Goal: Information Seeking & Learning: Learn about a topic

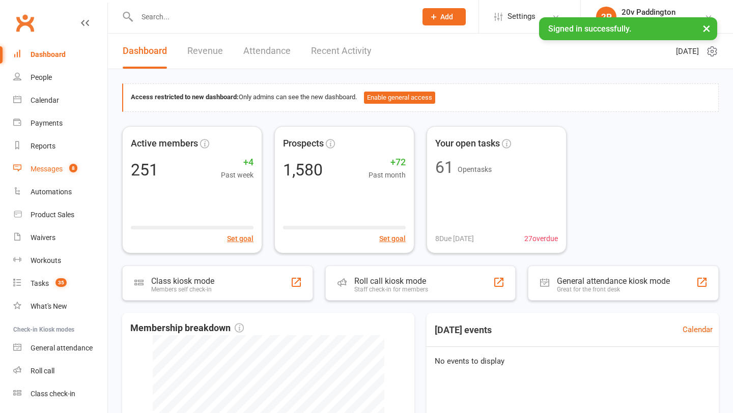
click at [71, 170] on span "8" at bounding box center [73, 168] width 8 height 9
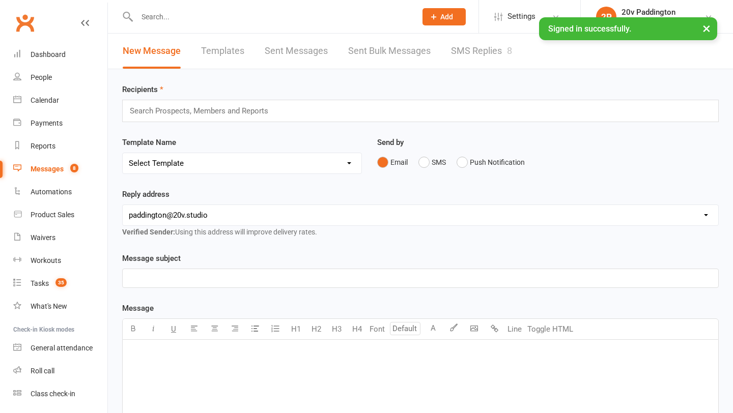
click at [491, 59] on link "SMS Replies 8" at bounding box center [481, 51] width 61 height 35
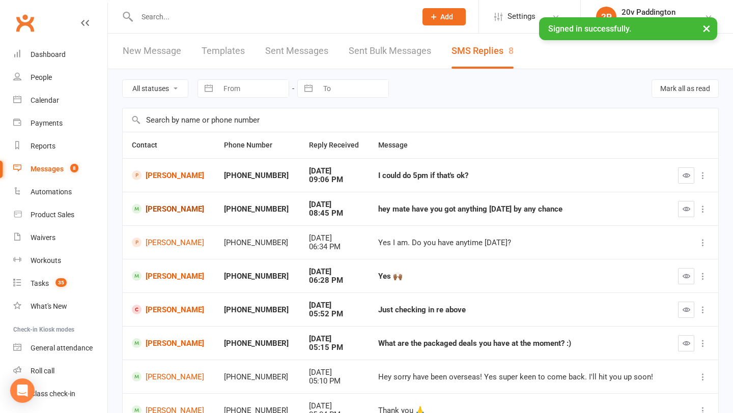
click at [181, 209] on link "[PERSON_NAME]" at bounding box center [169, 209] width 74 height 10
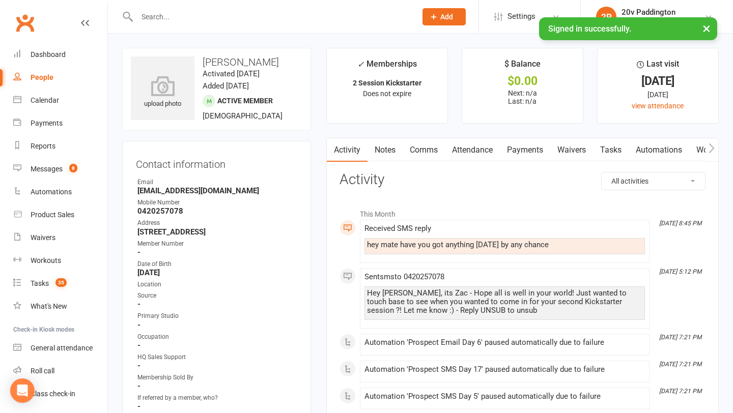
scroll to position [4, 0]
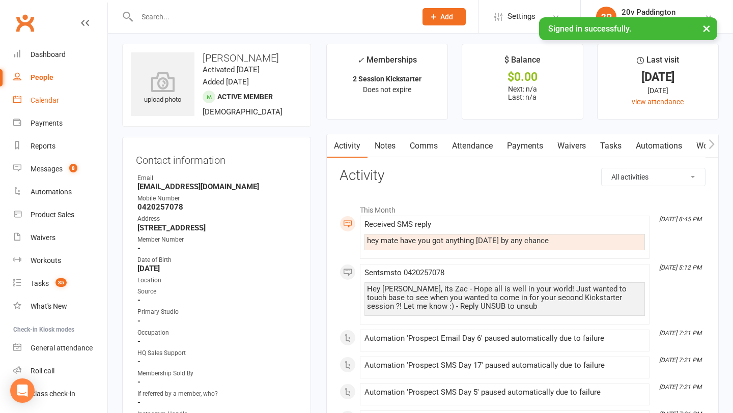
click at [40, 103] on div "Calendar" at bounding box center [45, 100] width 29 height 8
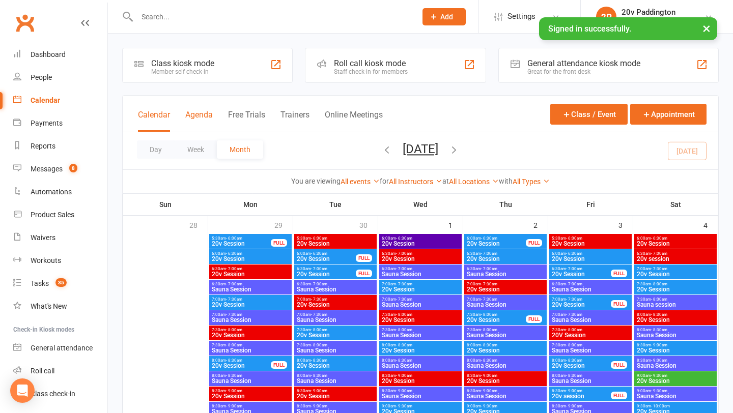
click at [197, 120] on button "Agenda" at bounding box center [198, 121] width 27 height 22
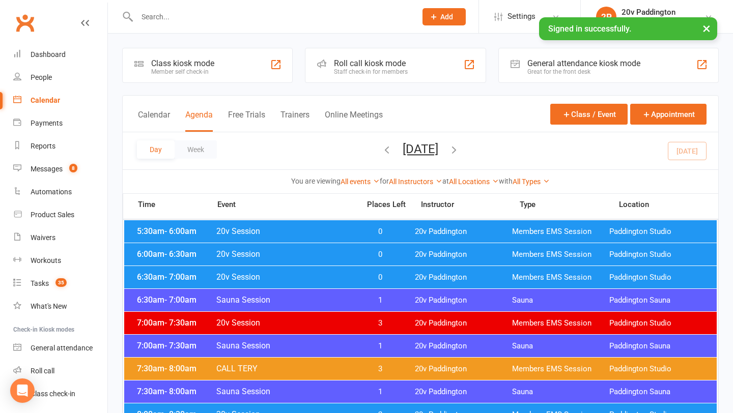
click at [460, 152] on icon "button" at bounding box center [453, 149] width 11 height 11
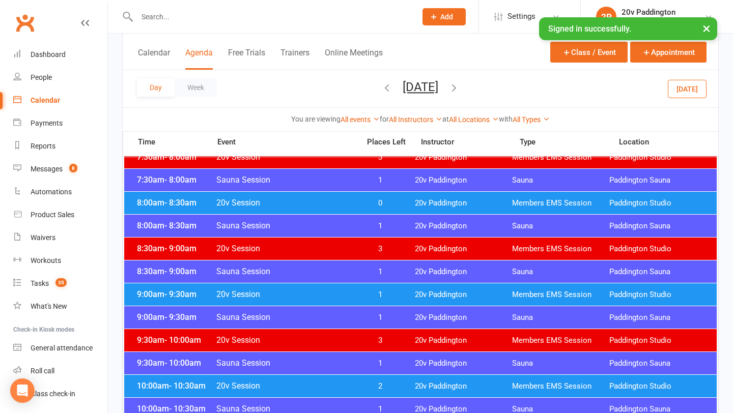
scroll to position [217, 0]
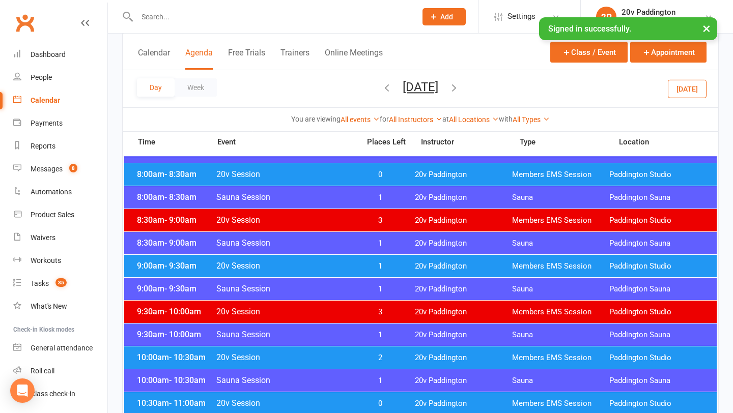
click at [409, 360] on div "10:00am - 10:30am 20v Session 2 20v Paddington Members EMS Session [GEOGRAPHIC_…" at bounding box center [420, 358] width 592 height 22
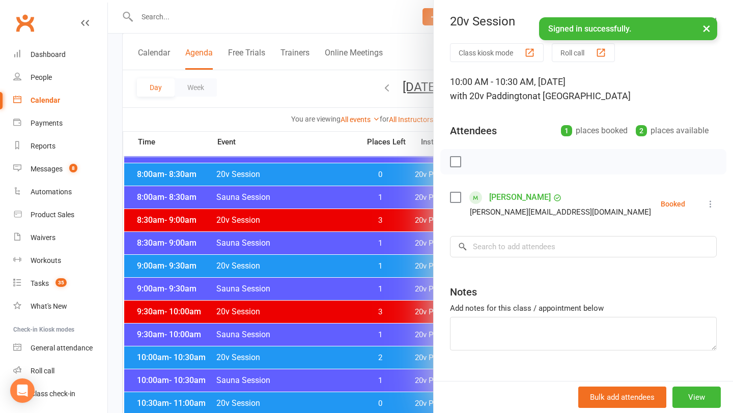
click at [361, 352] on div at bounding box center [420, 206] width 625 height 413
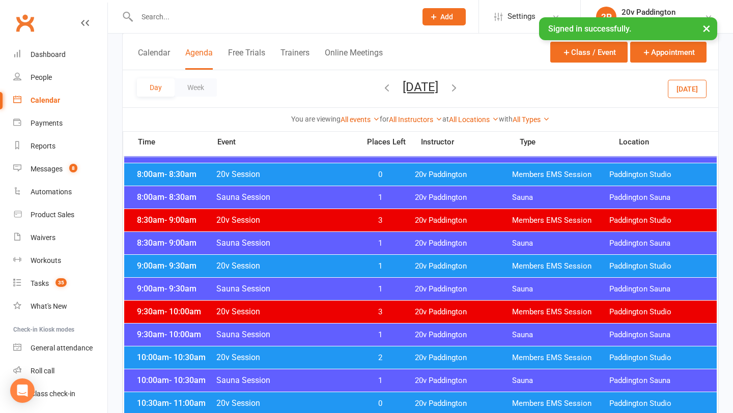
scroll to position [254, 0]
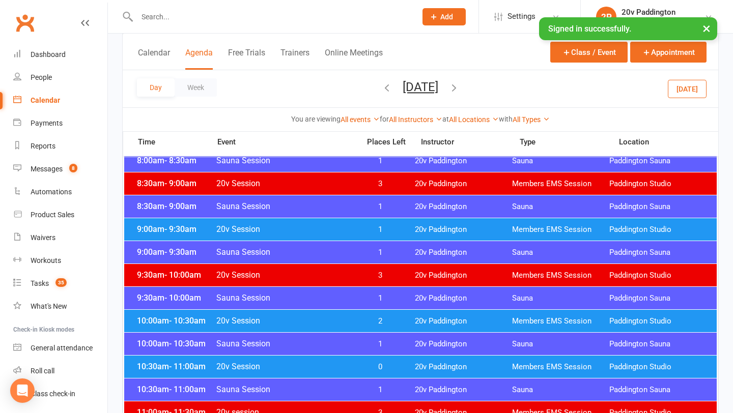
click at [370, 359] on div "10:30am - 11:00am 20v Session 0 20v Paddington Members EMS Session [GEOGRAPHIC_…" at bounding box center [420, 367] width 592 height 22
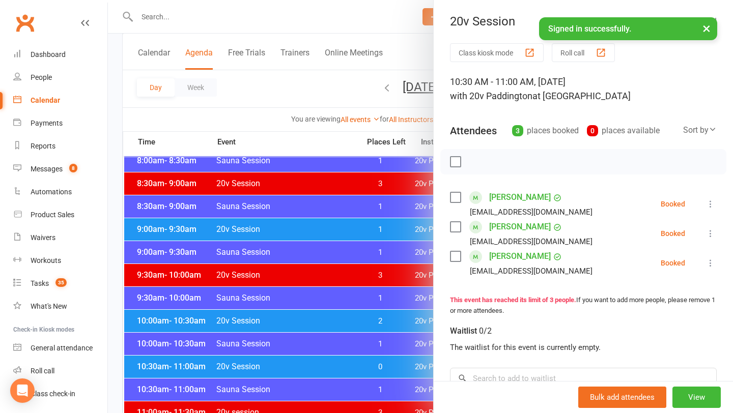
click at [375, 296] on div at bounding box center [420, 206] width 625 height 413
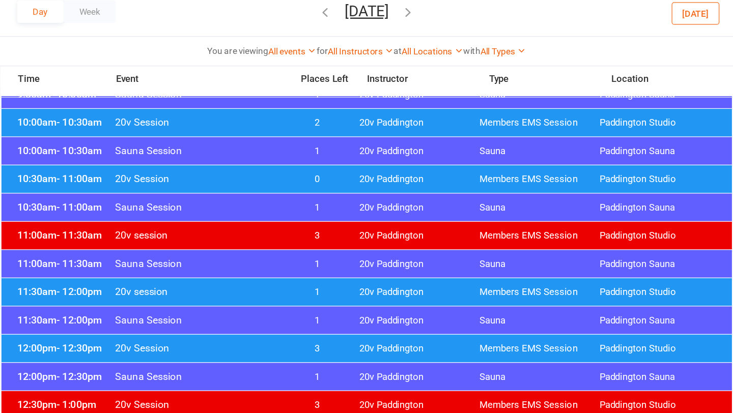
scroll to position [398, 0]
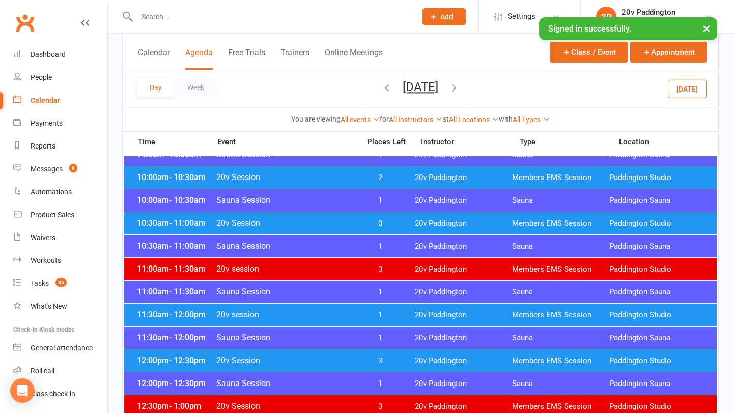
click at [372, 306] on div "11:30am - 12:00pm 20v session 1 20v Paddington Members EMS Session [GEOGRAPHIC_…" at bounding box center [420, 315] width 592 height 22
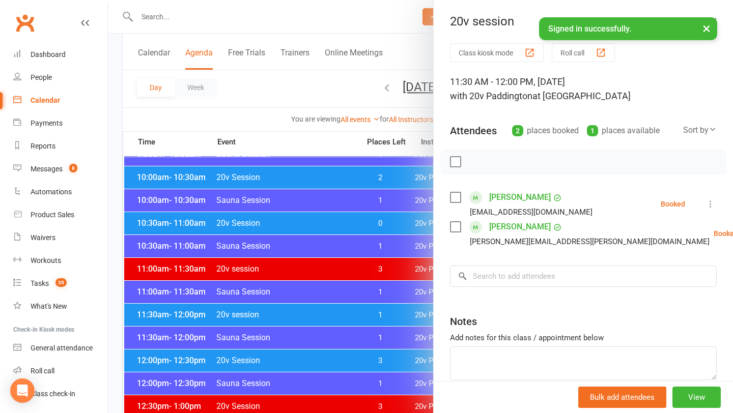
click at [348, 314] on div at bounding box center [420, 206] width 625 height 413
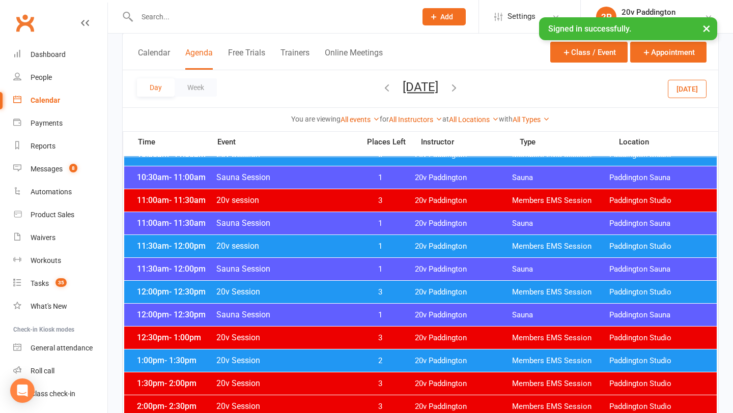
scroll to position [515, 0]
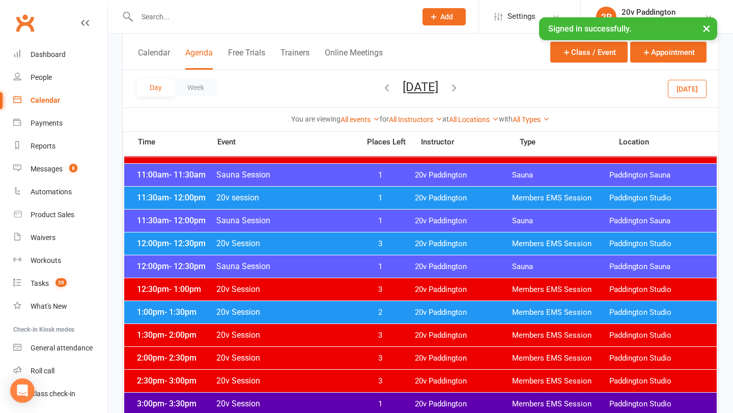
click at [367, 246] on span "3" at bounding box center [380, 244] width 53 height 10
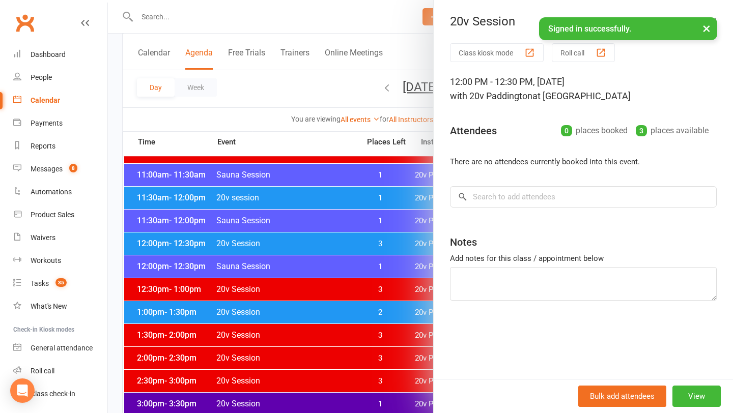
click at [365, 247] on div at bounding box center [420, 206] width 625 height 413
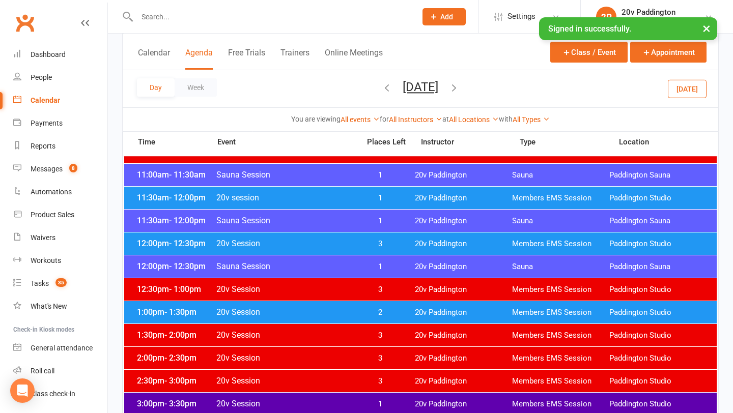
click at [344, 308] on span "20v Session" at bounding box center [285, 312] width 138 height 10
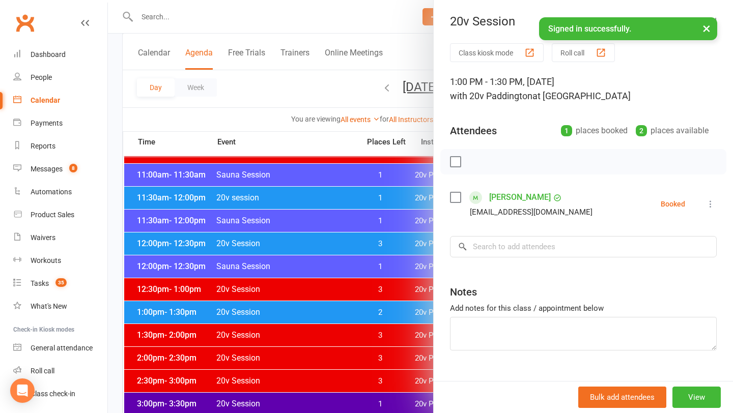
click at [333, 312] on div at bounding box center [420, 206] width 625 height 413
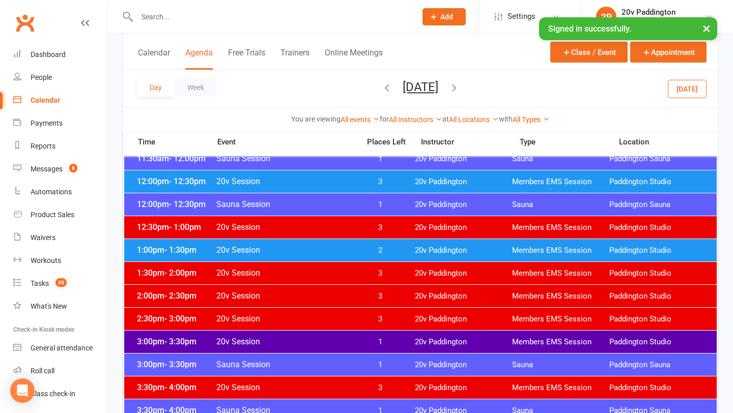
scroll to position [616, 0]
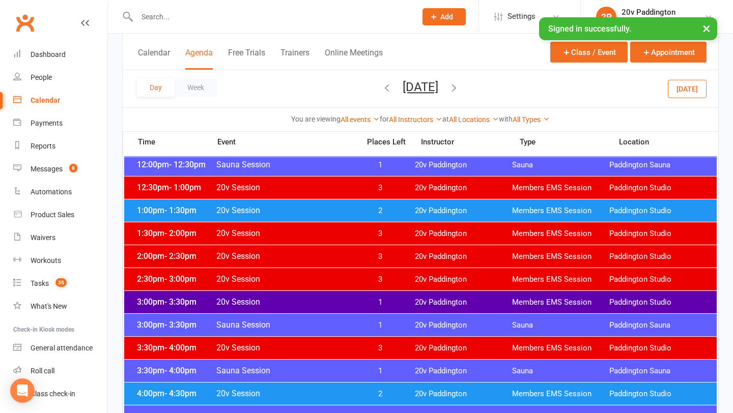
click at [336, 296] on div "3:00pm - 3:30pm 20v Session 1 20v Paddington Members EMS Session [GEOGRAPHIC_DA…" at bounding box center [420, 302] width 592 height 22
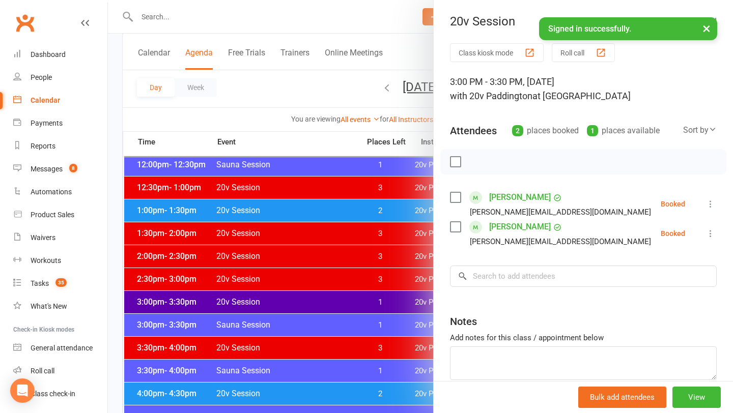
click at [329, 301] on div at bounding box center [420, 206] width 625 height 413
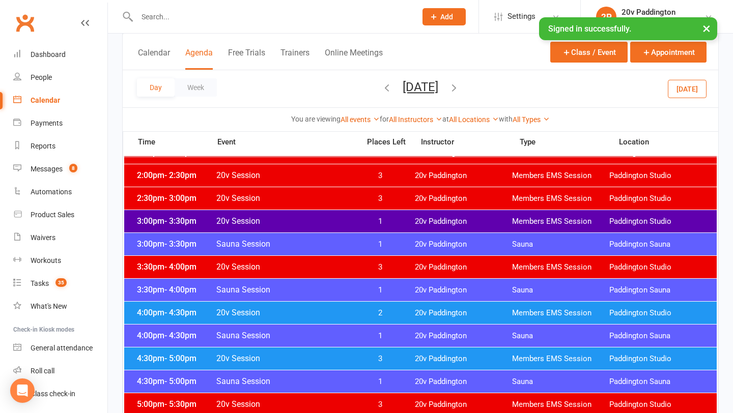
scroll to position [740, 0]
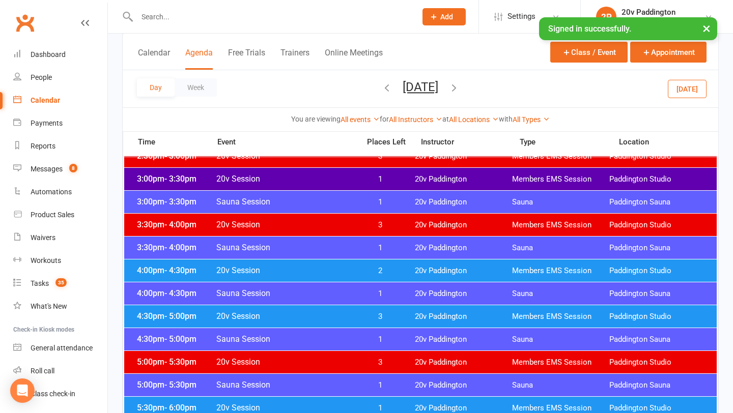
click at [354, 266] on span "2" at bounding box center [380, 271] width 53 height 10
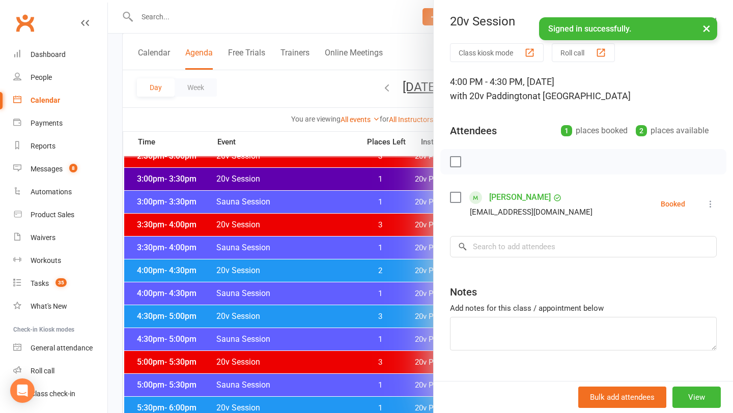
click at [334, 272] on div at bounding box center [420, 206] width 625 height 413
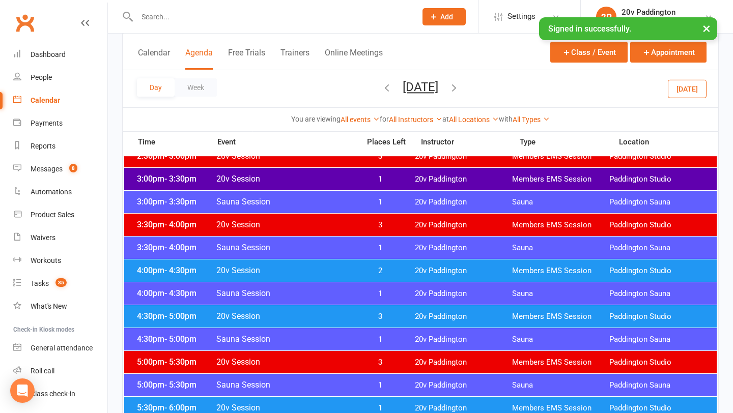
click at [372, 186] on div "3:00pm - 3:30pm 20v Session 1 20v Paddington Members EMS Session [GEOGRAPHIC_DA…" at bounding box center [420, 179] width 592 height 22
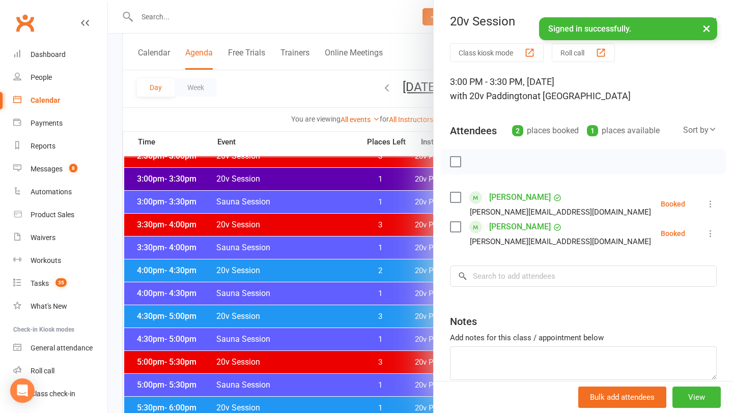
click at [306, 269] on div at bounding box center [420, 206] width 625 height 413
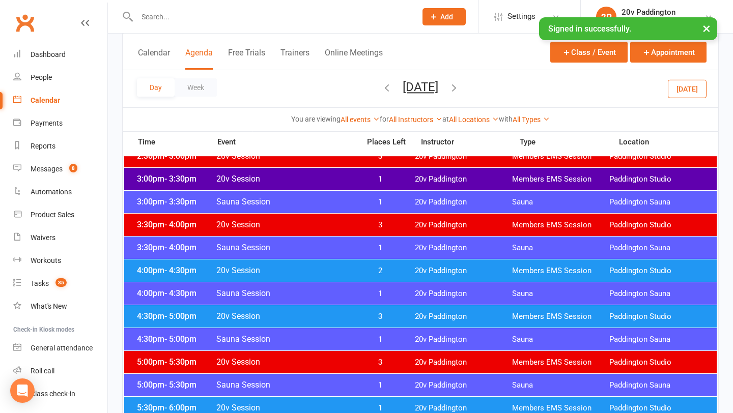
click at [298, 315] on span "20v Session" at bounding box center [285, 317] width 138 height 10
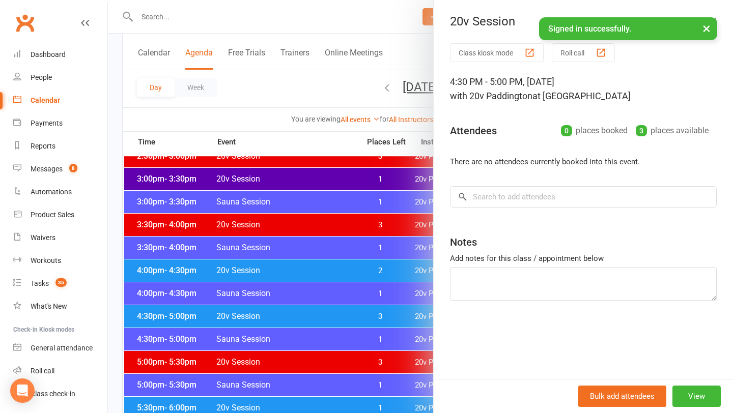
click at [288, 312] on div at bounding box center [420, 206] width 625 height 413
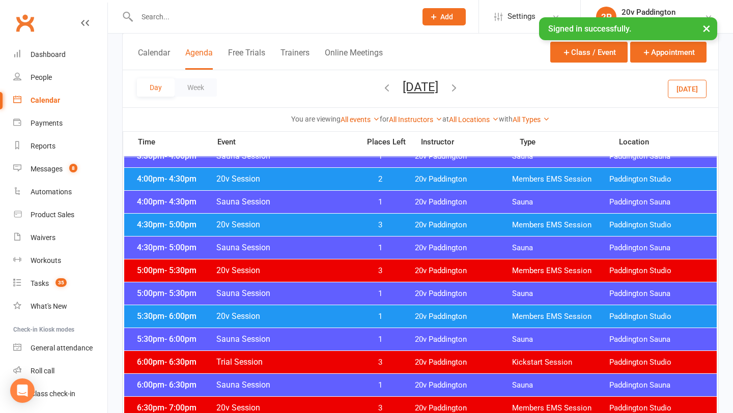
scroll to position [875, 0]
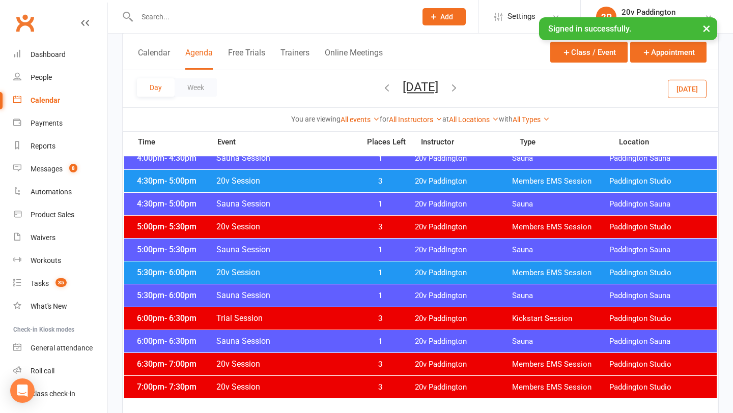
click at [355, 266] on div "5:30pm - 6:00pm 20v Session 1 20v Paddington Members EMS Session [GEOGRAPHIC_DA…" at bounding box center [420, 273] width 592 height 22
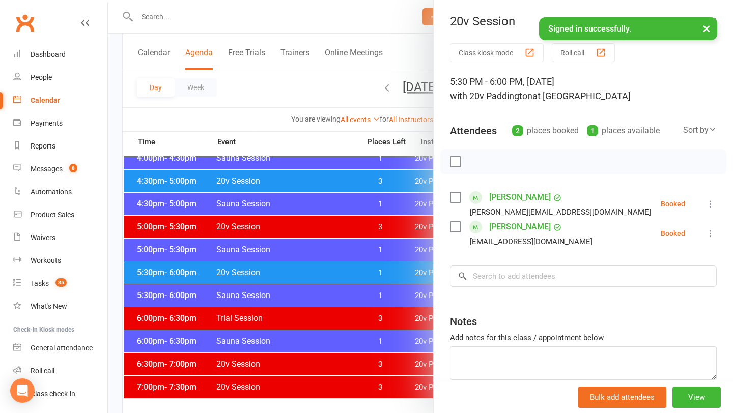
click at [374, 188] on div at bounding box center [420, 206] width 625 height 413
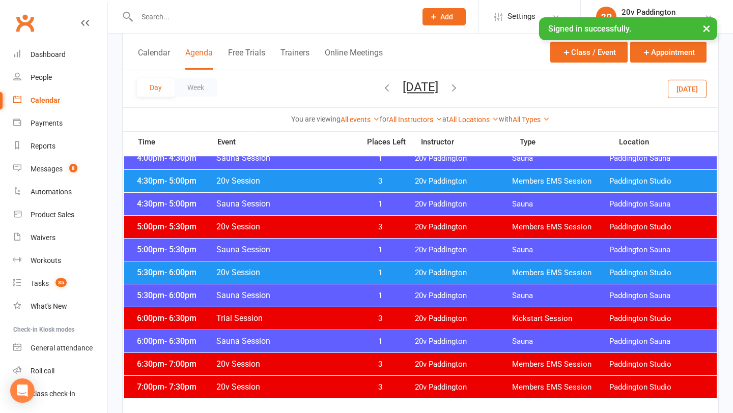
click at [414, 258] on div "5:00pm - 5:30pm Sauna Session 1 20v [GEOGRAPHIC_DATA] [GEOGRAPHIC_DATA]" at bounding box center [420, 250] width 592 height 22
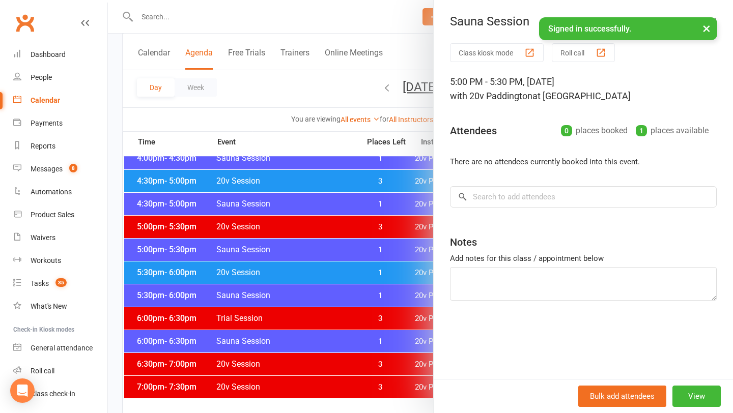
click at [386, 279] on div at bounding box center [420, 206] width 625 height 413
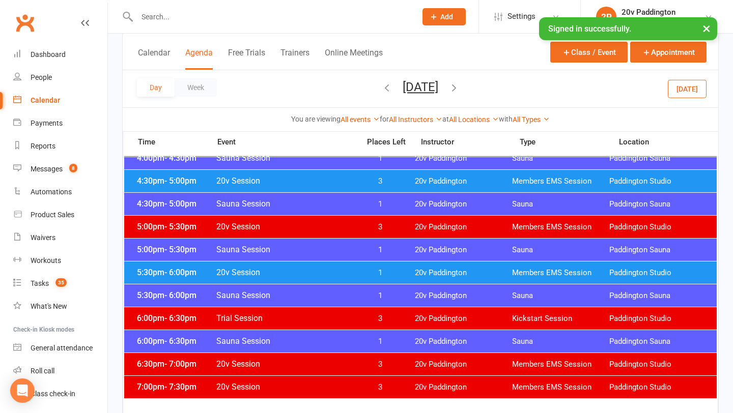
click at [403, 279] on div "5:30pm - 6:00pm 20v Session 1 20v Paddington Members EMS Session [GEOGRAPHIC_DA…" at bounding box center [420, 273] width 592 height 22
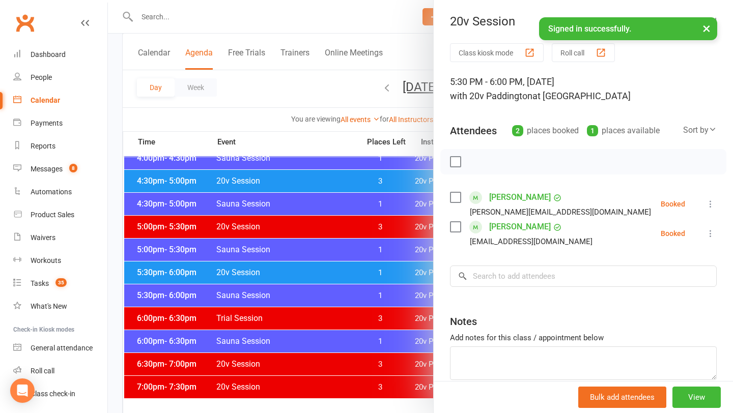
click at [500, 204] on link "[PERSON_NAME]" at bounding box center [520, 197] width 62 height 16
